Goal: Find specific page/section: Find specific page/section

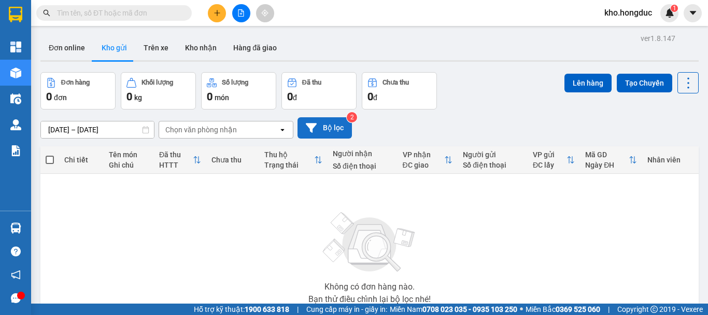
click at [321, 136] on button "Bộ lọc" at bounding box center [325, 127] width 54 height 21
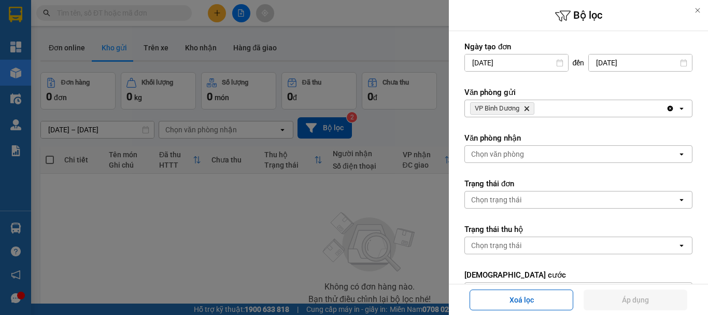
click at [528, 108] on icon "VP Bình Dương, close by backspace" at bounding box center [527, 108] width 5 height 5
click at [528, 108] on div "VP [PERSON_NAME]" at bounding box center [565, 108] width 201 height 17
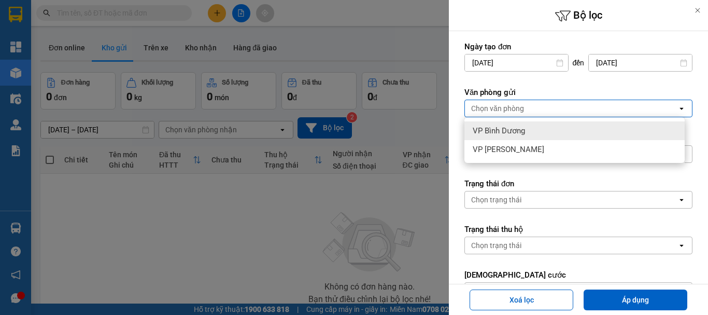
click at [528, 108] on div "Chọn văn phòng" at bounding box center [571, 108] width 213 height 17
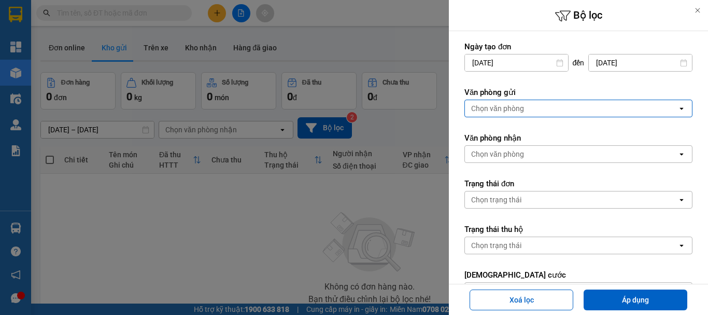
click at [528, 108] on div "Chọn văn phòng" at bounding box center [571, 108] width 213 height 17
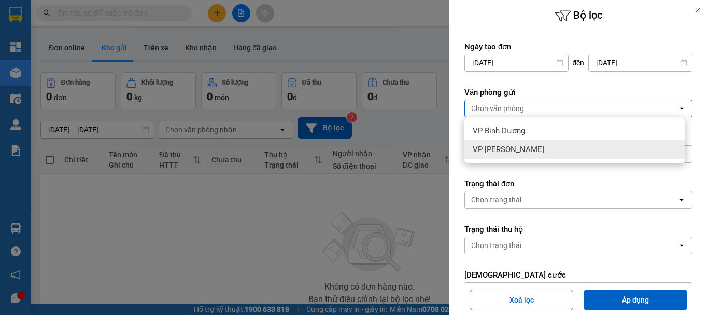
click at [502, 145] on span "VP [PERSON_NAME]" at bounding box center [509, 149] width 72 height 10
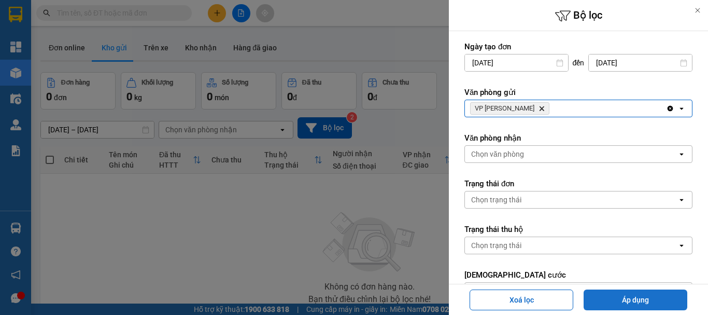
click at [626, 294] on button "Áp dụng" at bounding box center [636, 299] width 104 height 21
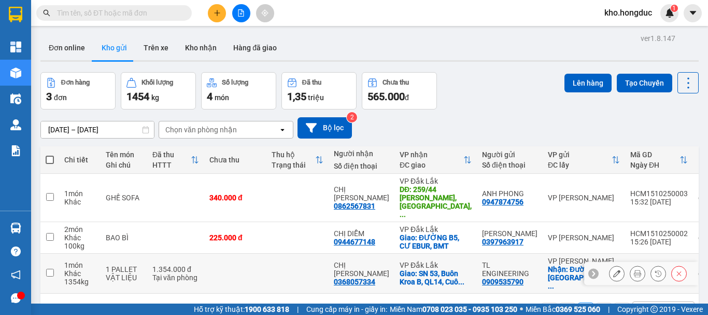
click at [634, 270] on icon at bounding box center [637, 273] width 7 height 7
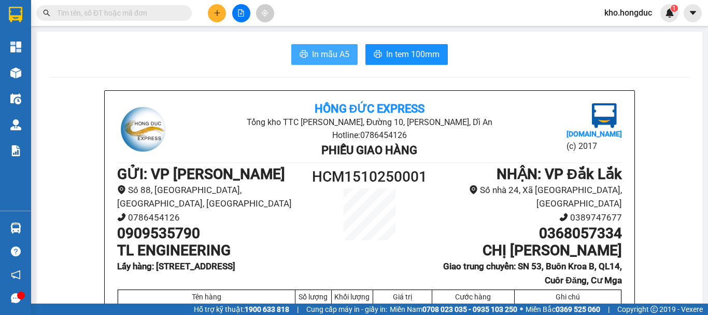
click at [335, 60] on span "In mẫu A5" at bounding box center [330, 54] width 37 height 13
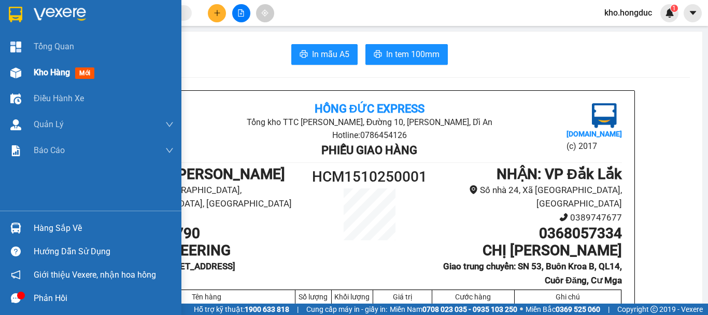
click at [14, 76] on img at bounding box center [15, 72] width 11 height 11
